Goal: Answer question/provide support

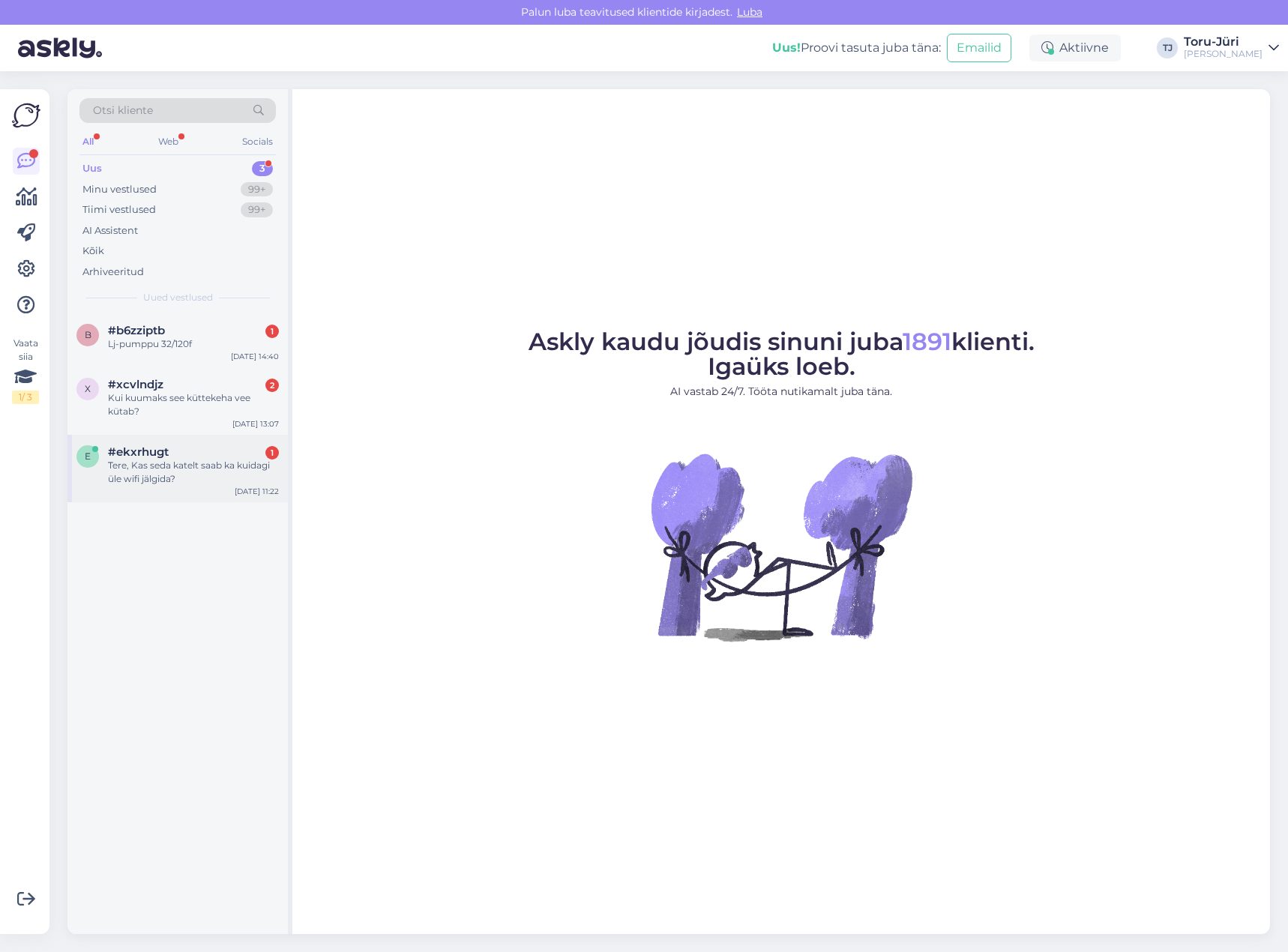
click at [168, 478] on div "Tere, Kas seda katelt saab ka kuidagi üle wifi jälgida?" at bounding box center [193, 473] width 171 height 27
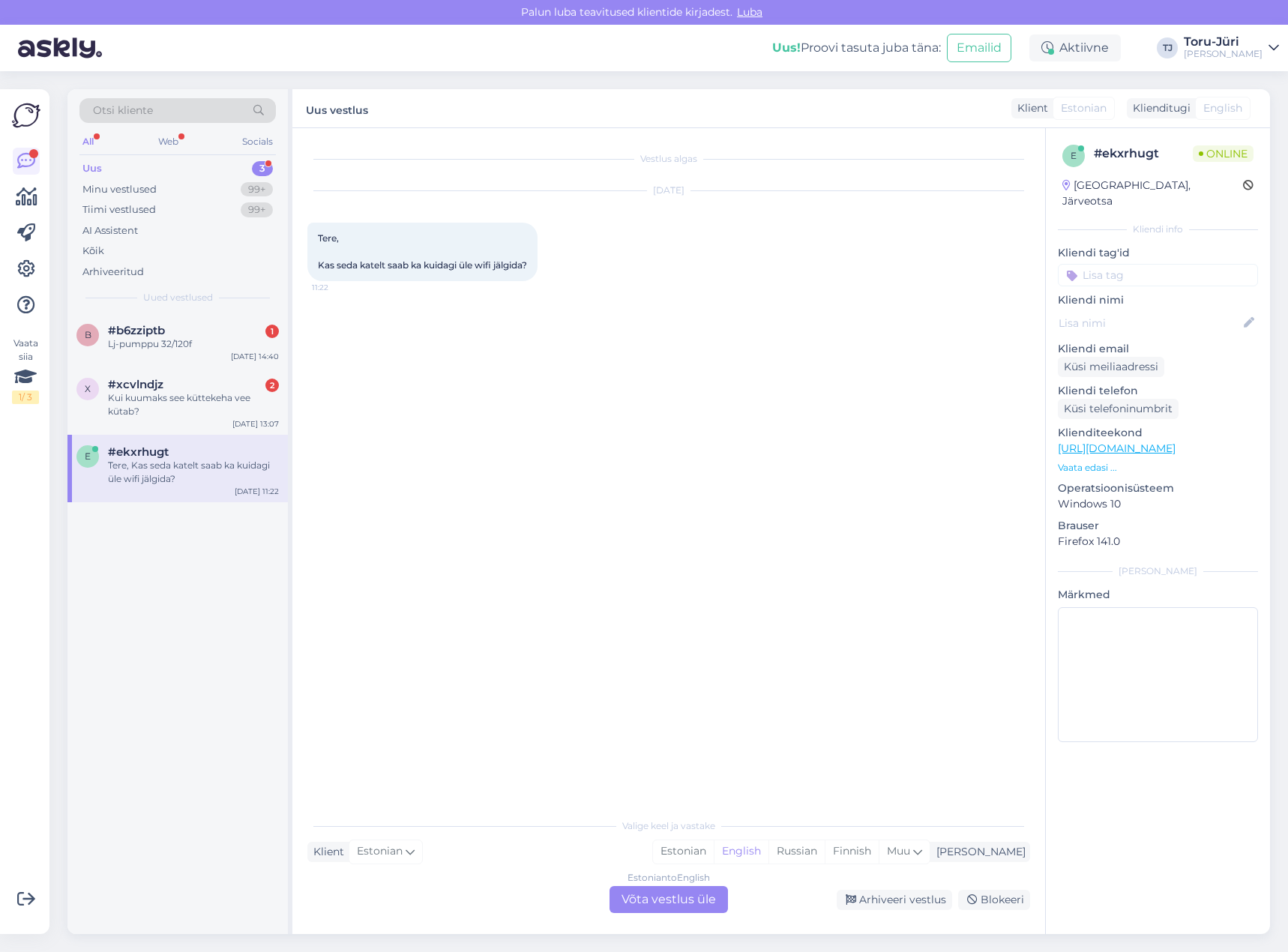
click at [652, 900] on div "Estonian to English Võta vestlus üle" at bounding box center [668, 900] width 119 height 27
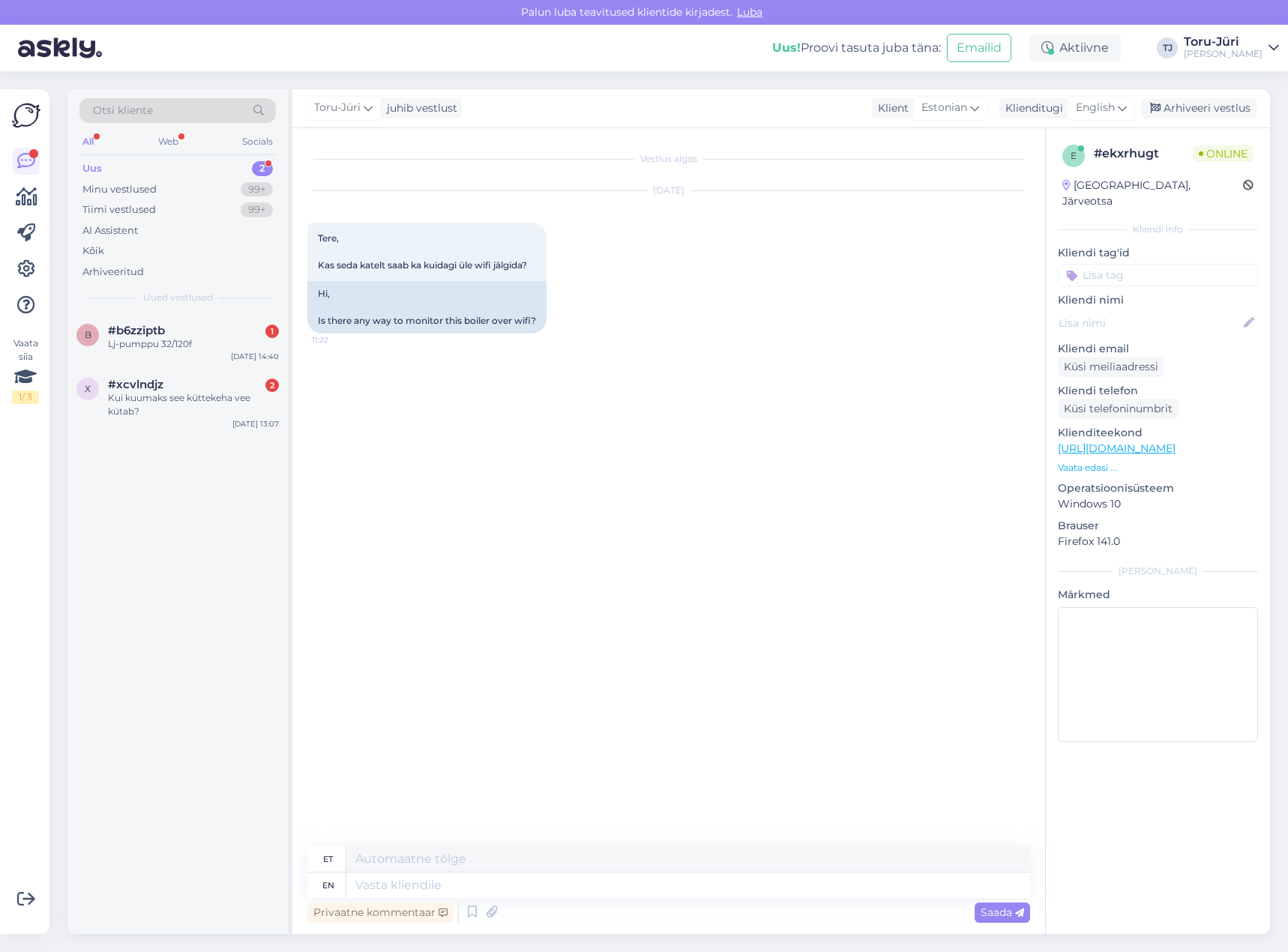
click at [1119, 442] on link "[URL][DOMAIN_NAME]" at bounding box center [1117, 448] width 118 height 14
click at [179, 340] on div "Lj-pumppu 32/120f" at bounding box center [193, 344] width 171 height 14
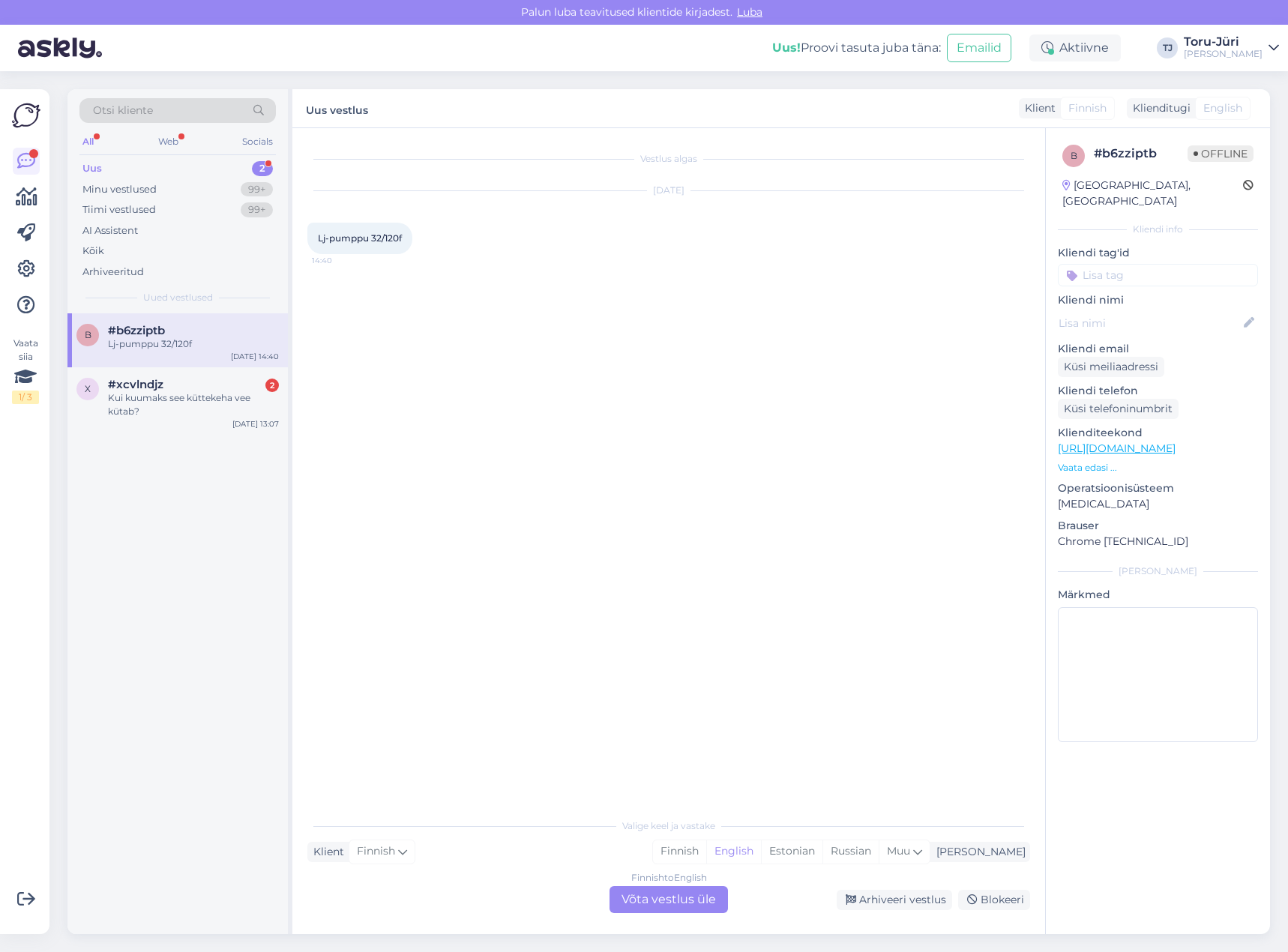
click at [690, 903] on div "Finnish to English Võta vestlus üle" at bounding box center [668, 900] width 119 height 27
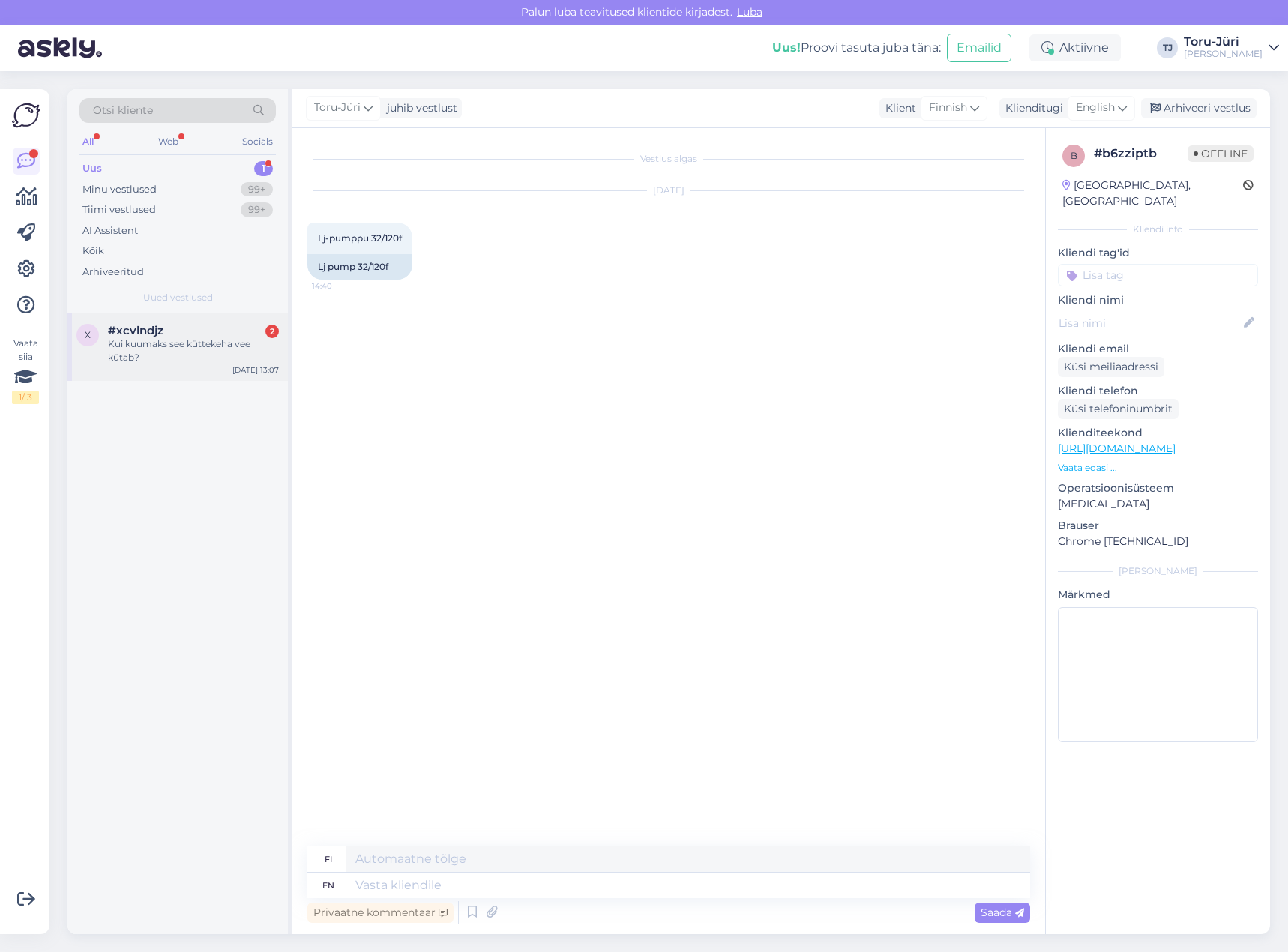
click at [168, 339] on div "Kui kuumaks see küttekeha vee kütab?" at bounding box center [193, 351] width 171 height 27
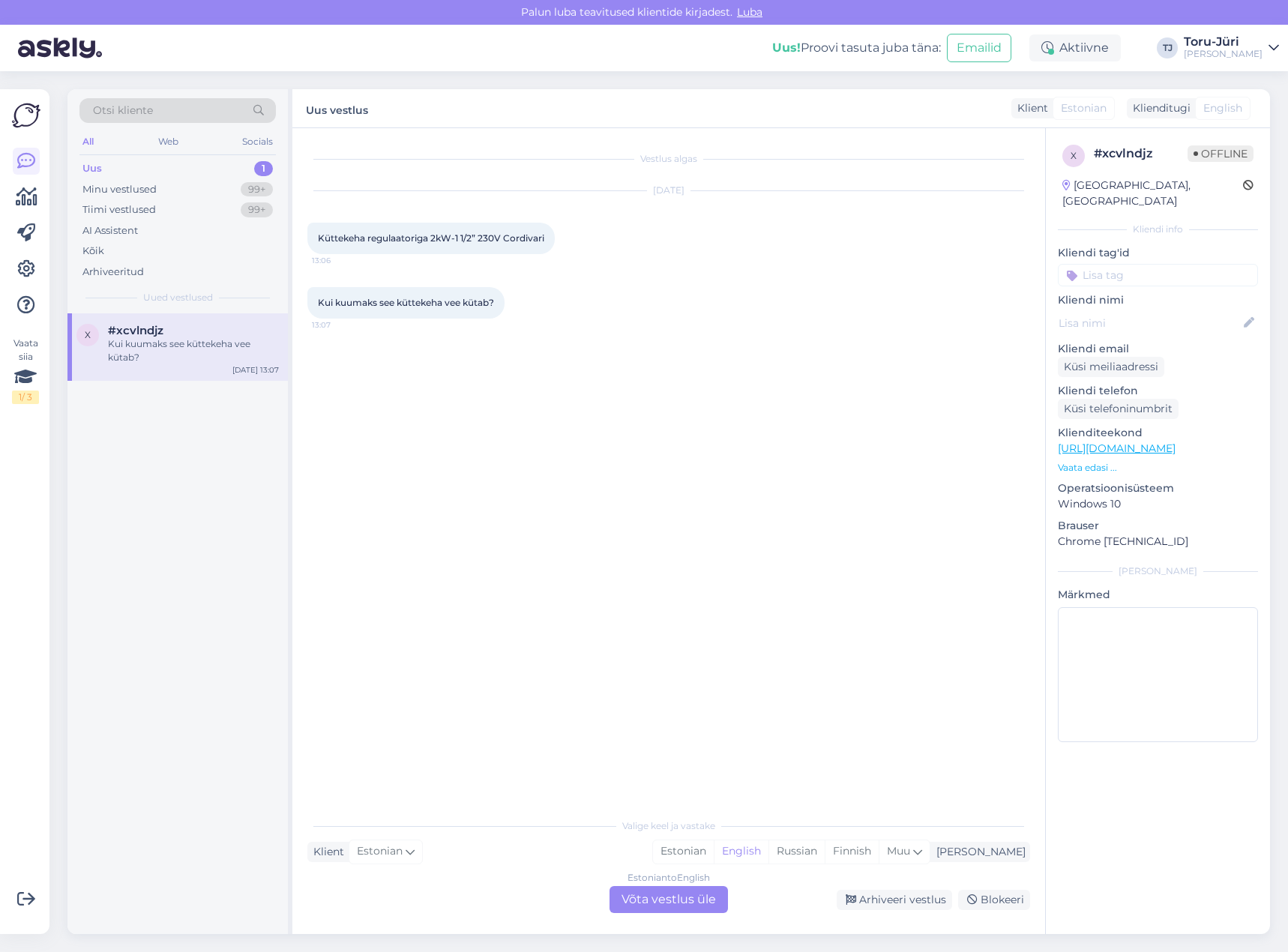
click at [1176, 442] on link "[URL][DOMAIN_NAME]" at bounding box center [1117, 448] width 118 height 14
click at [665, 894] on div "Estonian to English Võta vestlus üle" at bounding box center [668, 900] width 119 height 27
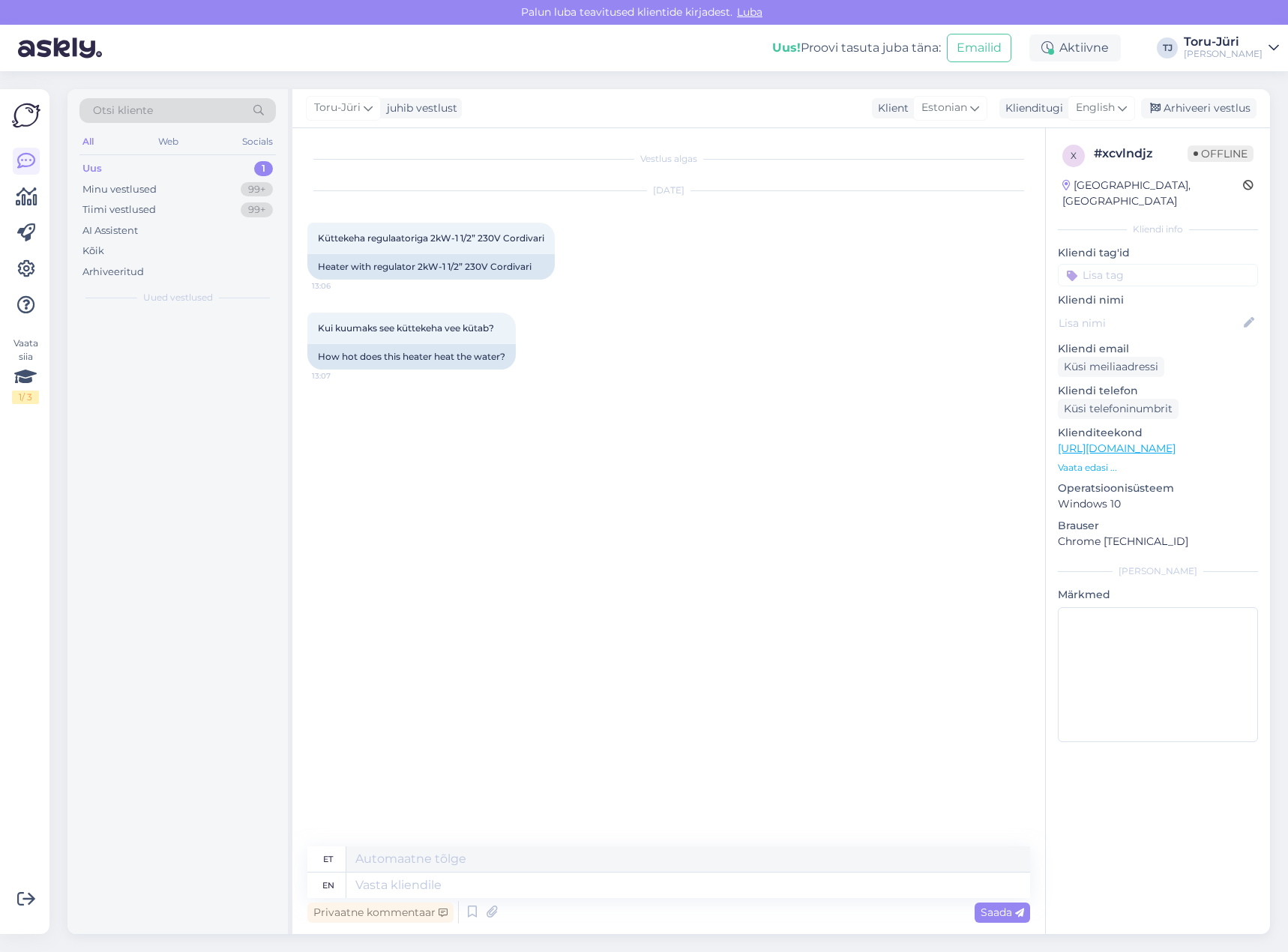
click at [169, 163] on div "Uus 1" at bounding box center [177, 169] width 196 height 21
